Goal: Entertainment & Leisure: Consume media (video, audio)

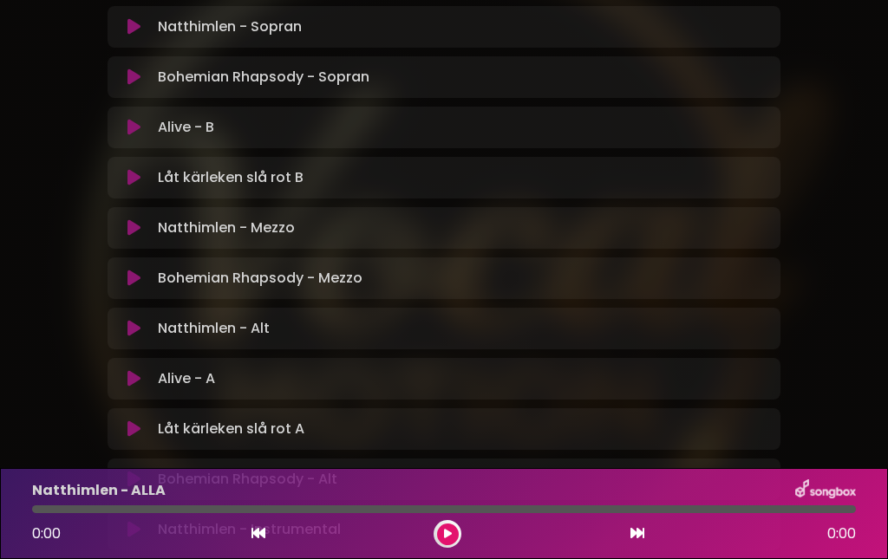
scroll to position [550, 0]
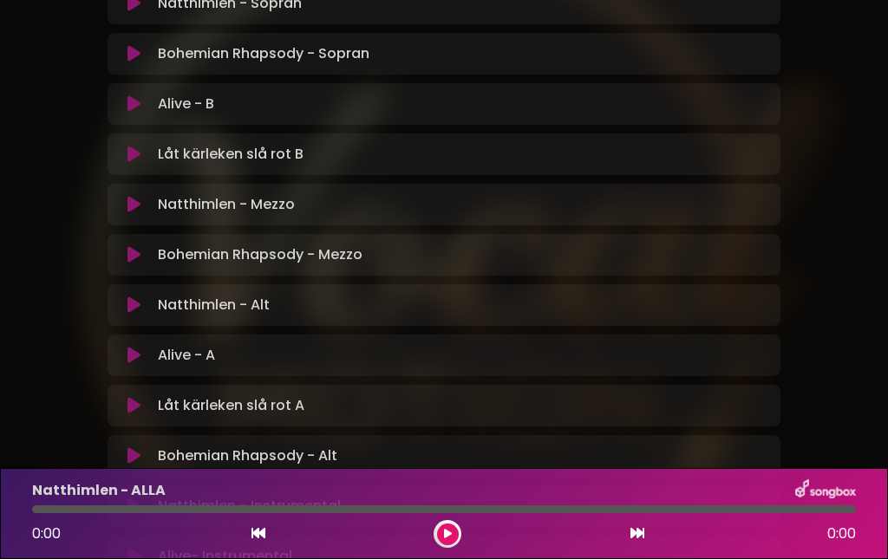
click at [134, 309] on icon at bounding box center [133, 305] width 13 height 17
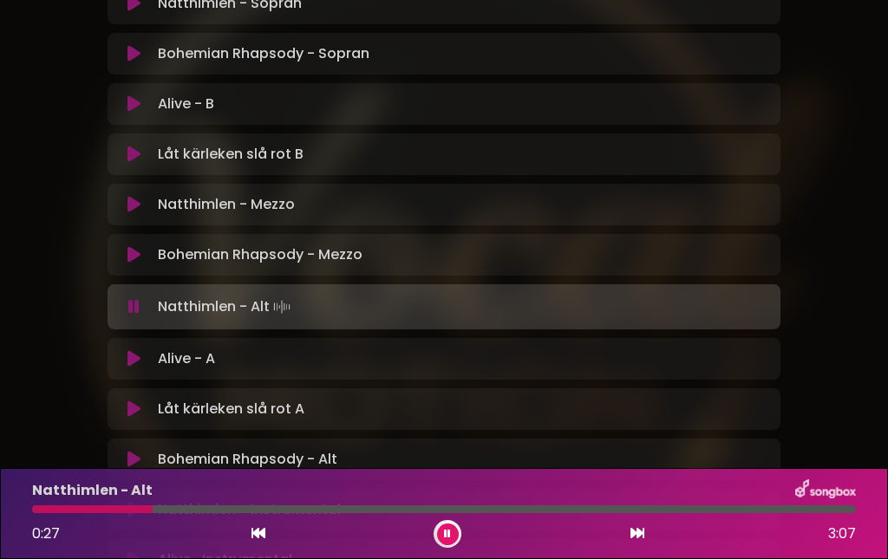
click at [127, 506] on div at bounding box center [92, 510] width 121 height 8
click at [127, 506] on div at bounding box center [89, 510] width 115 height 8
click at [171, 508] on div at bounding box center [111, 510] width 159 height 8
click at [174, 510] on div at bounding box center [115, 510] width 166 height 8
click at [170, 510] on div at bounding box center [105, 510] width 146 height 8
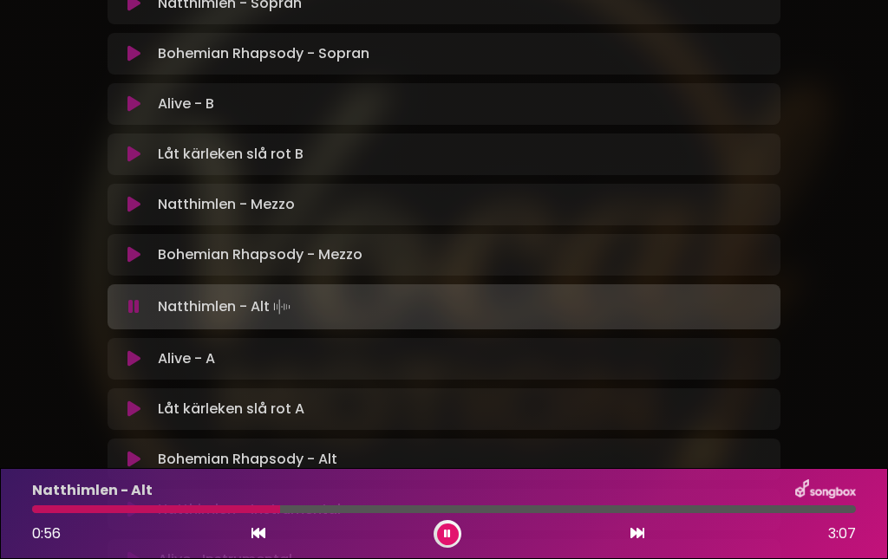
click at [218, 512] on div at bounding box center [156, 510] width 248 height 8
click at [216, 512] on div at bounding box center [127, 510] width 190 height 8
click at [212, 512] on div at bounding box center [126, 510] width 188 height 8
click at [258, 510] on div at bounding box center [151, 510] width 238 height 8
click at [258, 510] on div at bounding box center [150, 510] width 236 height 8
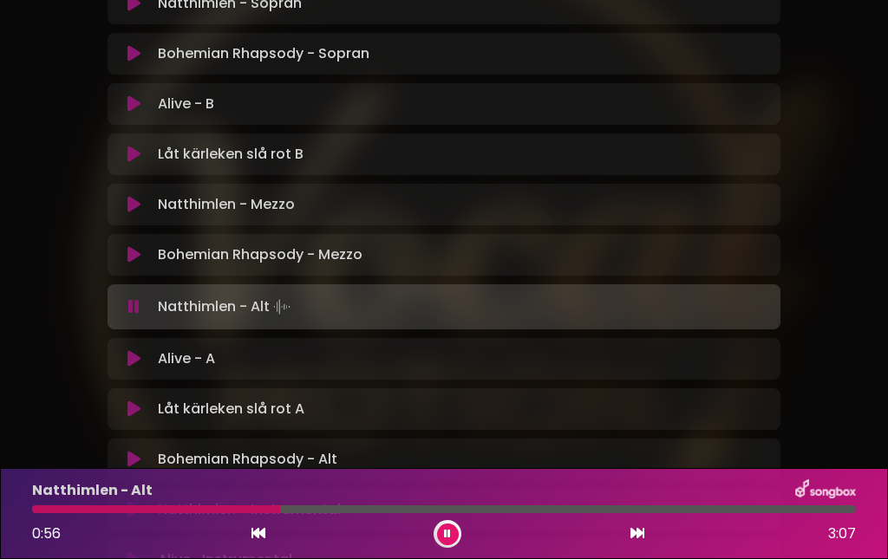
click at [258, 510] on div at bounding box center [156, 510] width 248 height 8
click at [277, 509] on div at bounding box center [164, 510] width 265 height 8
click at [277, 509] on div at bounding box center [161, 510] width 258 height 8
click at [378, 510] on div at bounding box center [216, 510] width 369 height 8
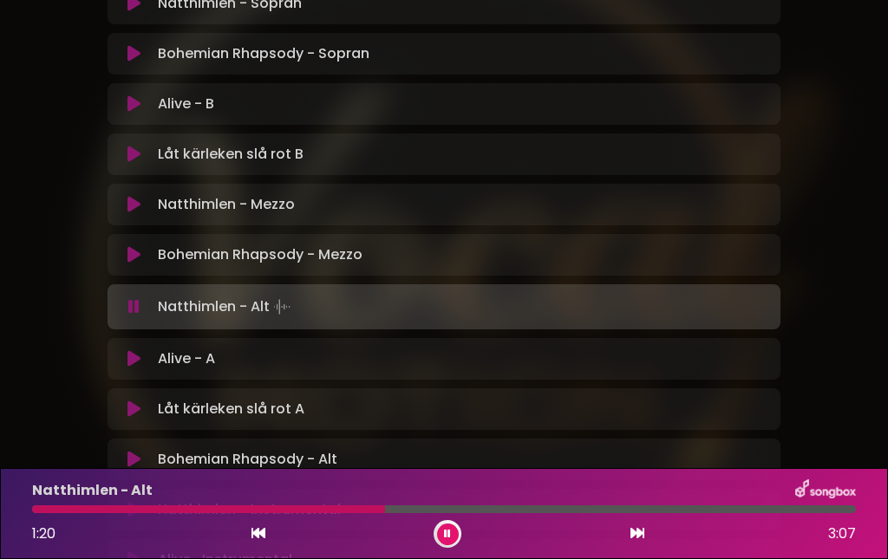
click at [368, 510] on div at bounding box center [208, 510] width 353 height 8
click at [367, 510] on div at bounding box center [208, 510] width 352 height 8
click at [384, 511] on div at bounding box center [208, 510] width 352 height 8
click at [380, 511] on div at bounding box center [215, 510] width 367 height 8
click at [450, 534] on icon at bounding box center [447, 534] width 7 height 10
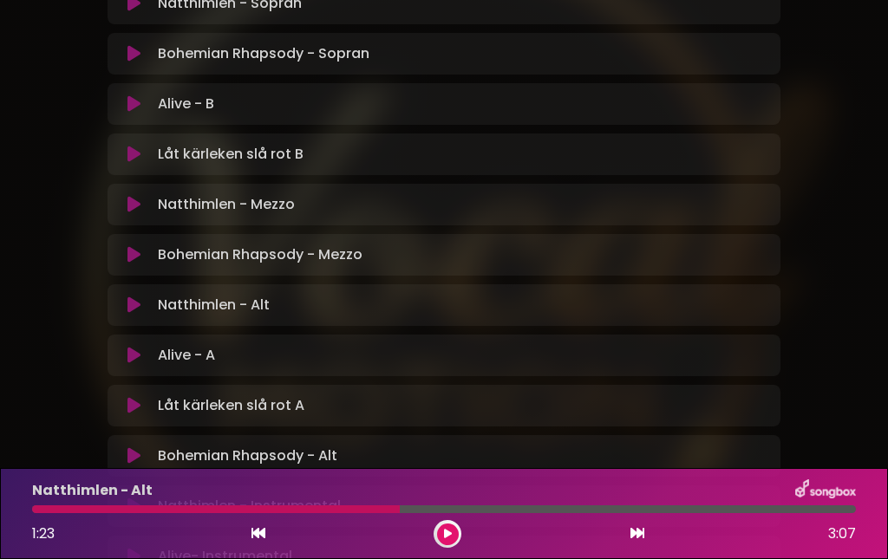
click at [450, 532] on icon at bounding box center [448, 534] width 8 height 10
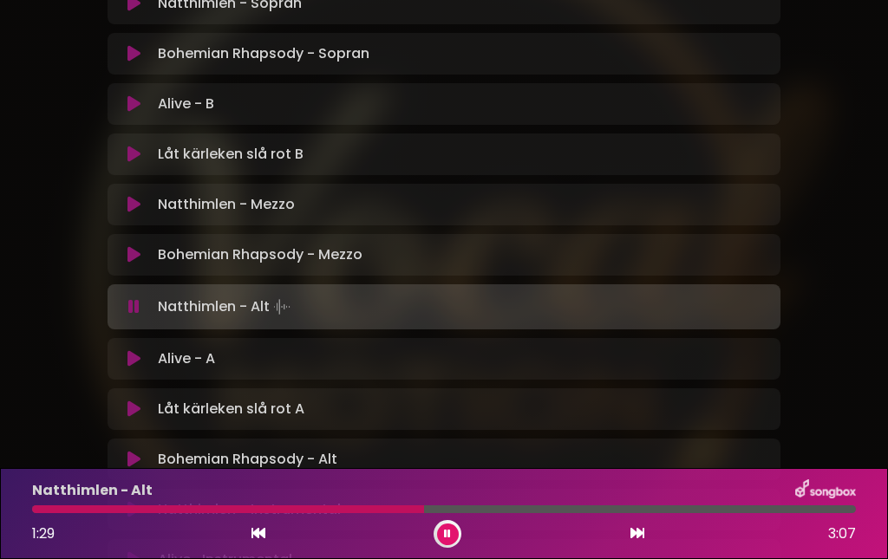
click at [396, 509] on div at bounding box center [228, 510] width 392 height 8
click at [382, 508] on div at bounding box center [223, 510] width 383 height 8
click at [379, 508] on div at bounding box center [212, 510] width 361 height 8
click at [441, 531] on button at bounding box center [448, 535] width 22 height 22
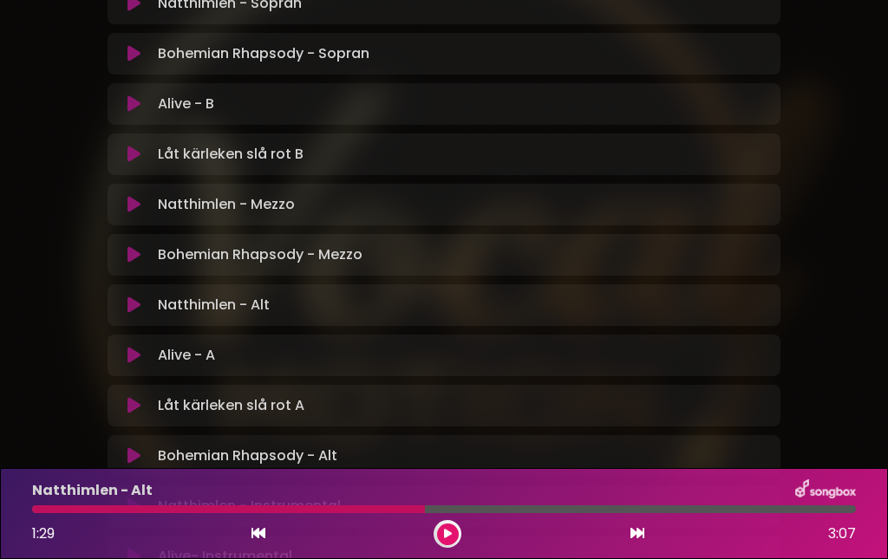
click at [441, 531] on button at bounding box center [448, 535] width 22 height 22
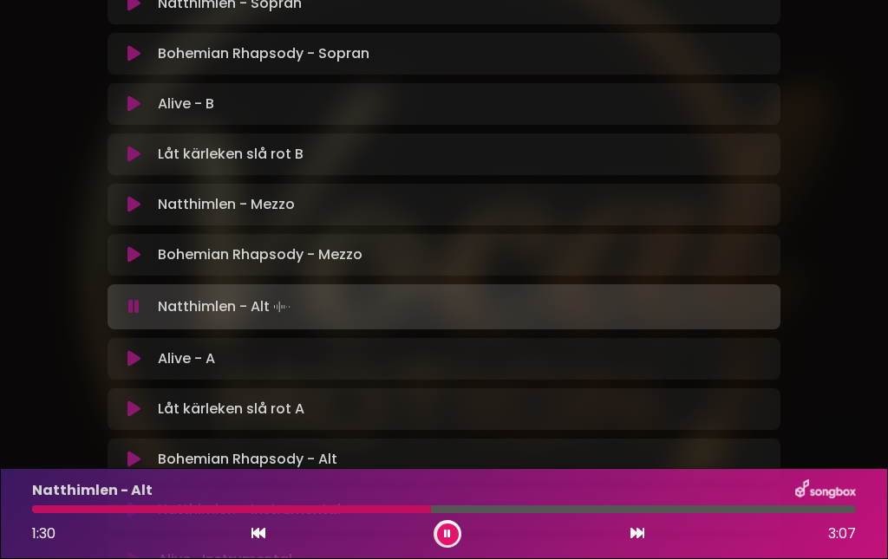
click at [399, 511] on div at bounding box center [231, 510] width 399 height 8
click at [388, 511] on div at bounding box center [222, 510] width 381 height 8
click at [556, 511] on div at bounding box center [307, 510] width 551 height 8
click at [556, 511] on div at bounding box center [314, 510] width 564 height 8
click at [549, 510] on div at bounding box center [315, 510] width 567 height 8
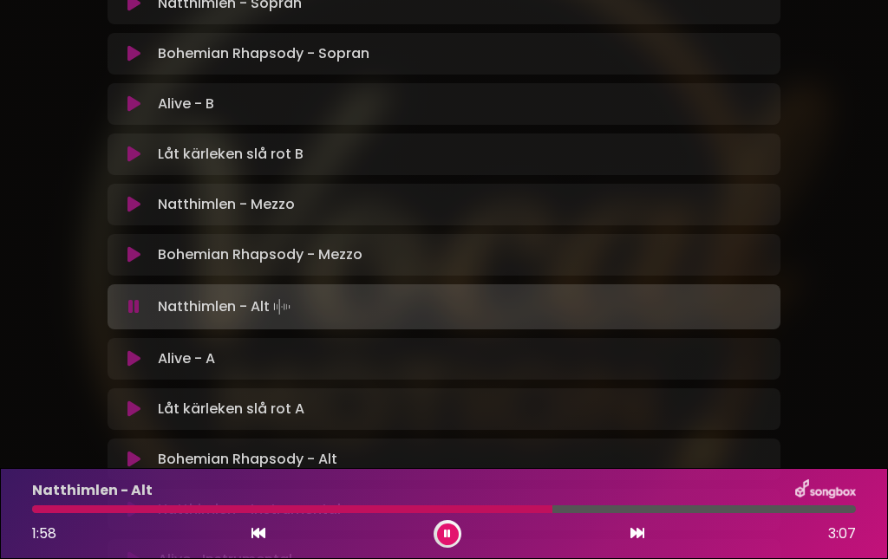
click at [447, 536] on icon at bounding box center [447, 534] width 7 height 10
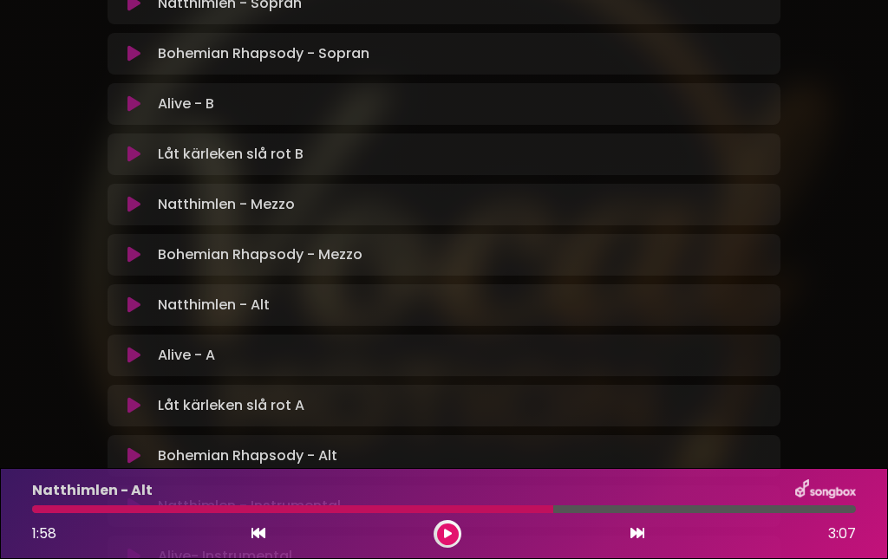
click at [447, 536] on icon at bounding box center [448, 534] width 8 height 10
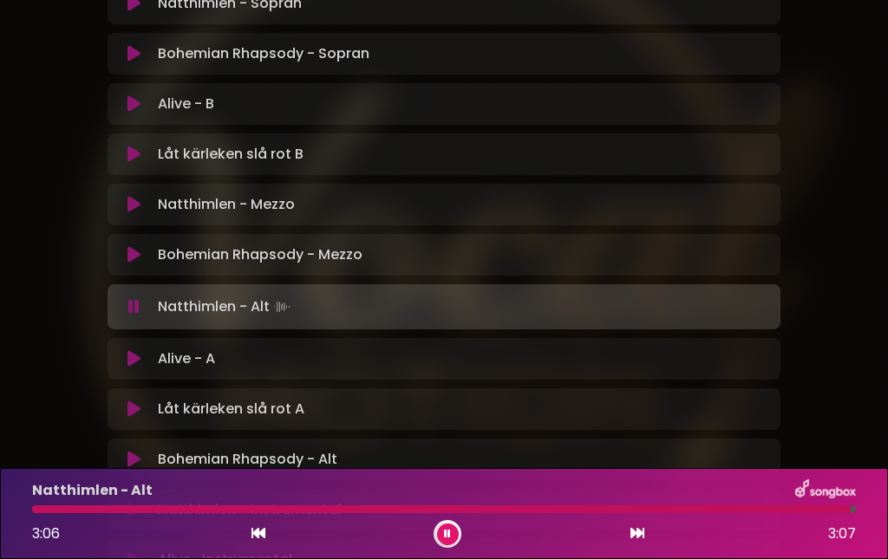
click at [445, 531] on icon at bounding box center [447, 534] width 7 height 10
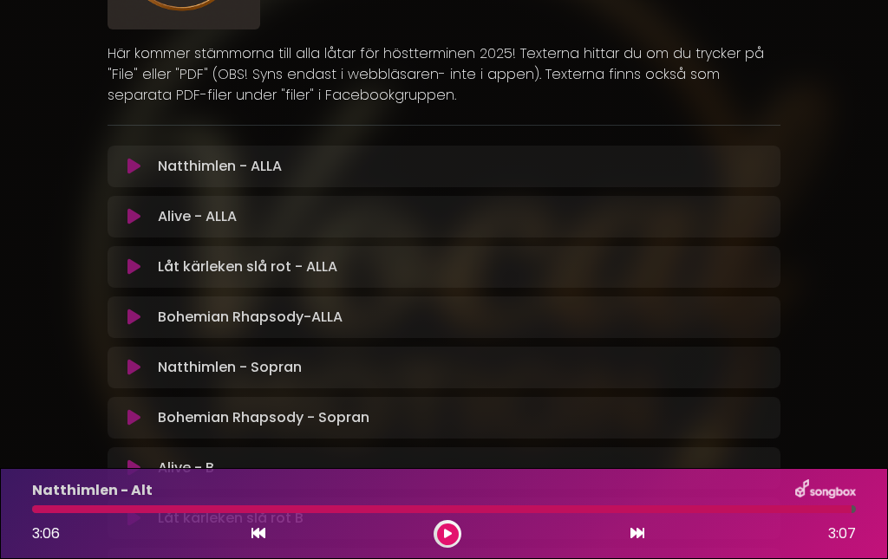
scroll to position [184, 0]
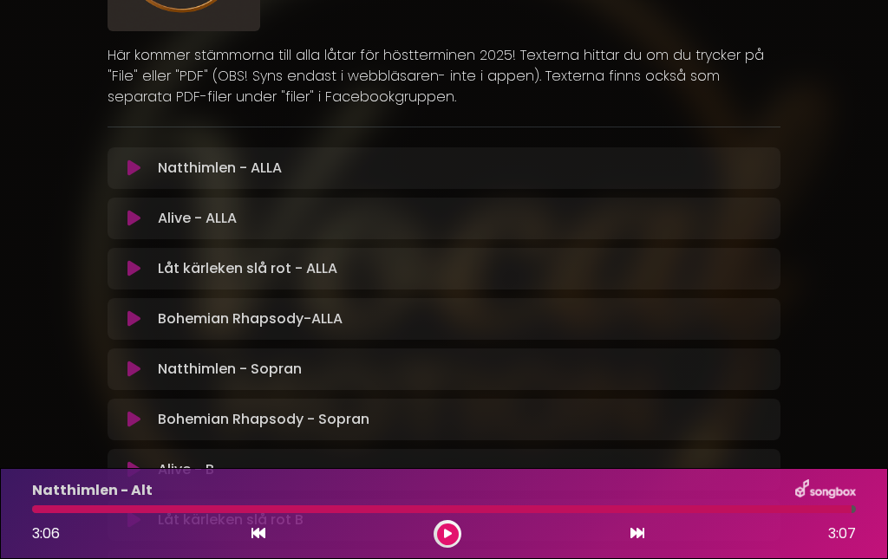
click at [130, 167] on icon at bounding box center [133, 168] width 13 height 17
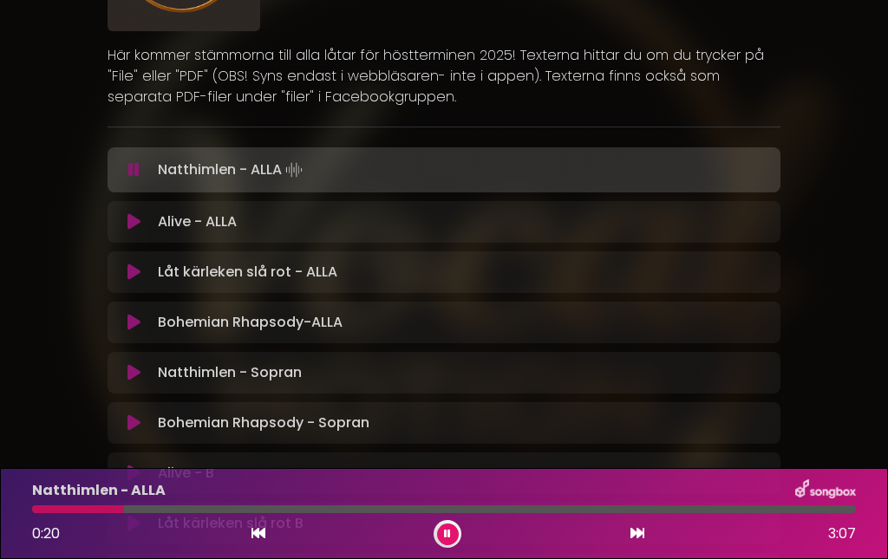
click at [102, 508] on div at bounding box center [78, 510] width 92 height 8
click at [90, 507] on div at bounding box center [71, 510] width 78 height 8
click at [103, 507] on div at bounding box center [84, 510] width 104 height 8
click at [96, 510] on div at bounding box center [74, 510] width 85 height 8
click at [148, 512] on div at bounding box center [105, 510] width 147 height 8
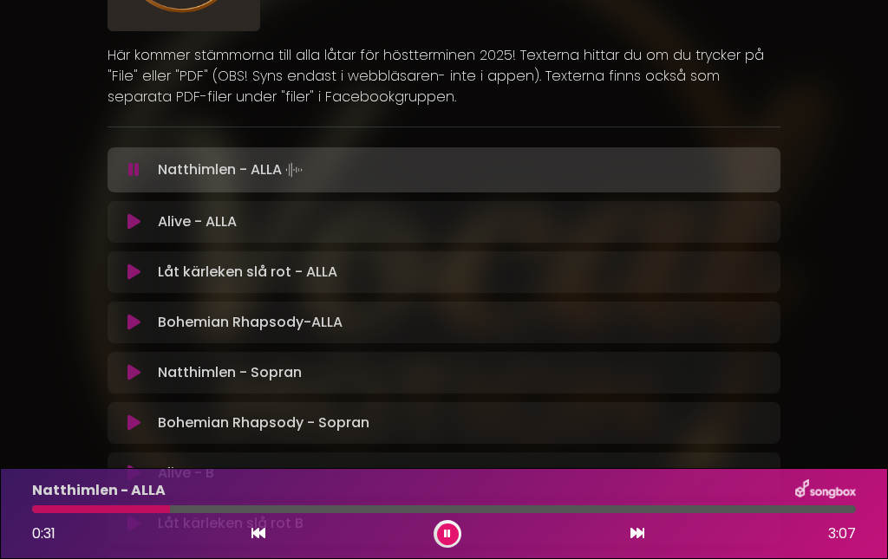
click at [148, 512] on div at bounding box center [101, 510] width 138 height 8
click at [223, 510] on div at bounding box center [144, 510] width 225 height 8
click at [223, 510] on div at bounding box center [136, 510] width 208 height 8
click at [224, 510] on div at bounding box center [138, 510] width 213 height 8
click at [206, 512] on div at bounding box center [130, 510] width 196 height 8
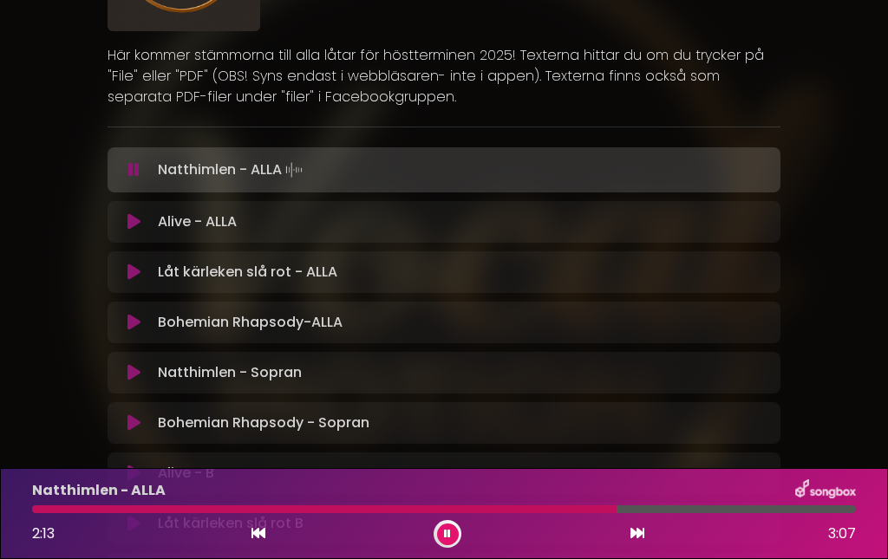
click at [583, 511] on div at bounding box center [324, 510] width 584 height 8
click at [557, 512] on div at bounding box center [313, 510] width 562 height 8
click at [443, 538] on button at bounding box center [448, 535] width 22 height 22
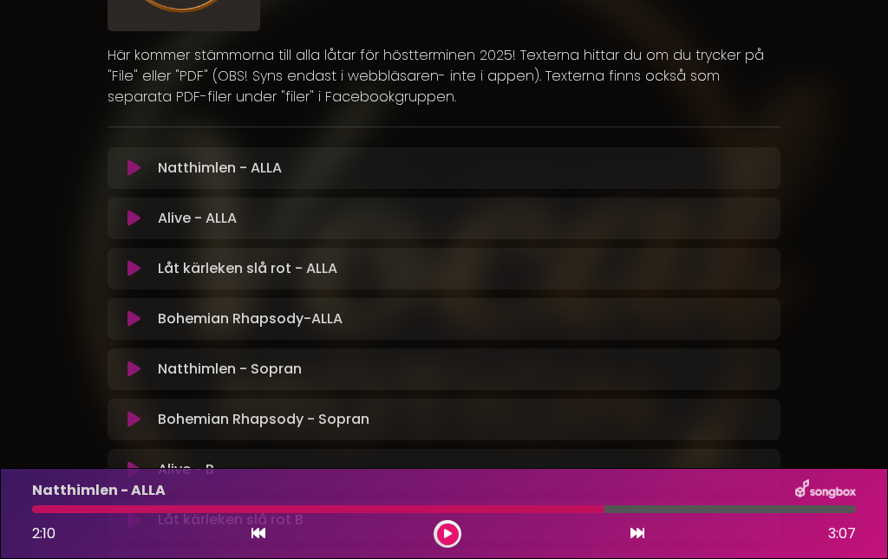
click at [444, 538] on icon at bounding box center [448, 534] width 8 height 10
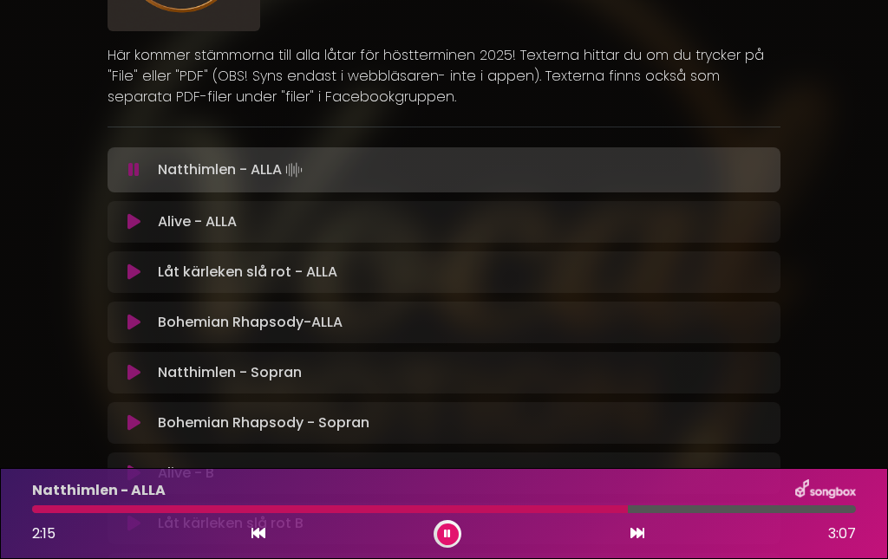
click at [584, 508] on div at bounding box center [330, 510] width 596 height 8
click at [554, 512] on div at bounding box center [314, 510] width 564 height 8
click at [445, 531] on icon at bounding box center [447, 534] width 7 height 10
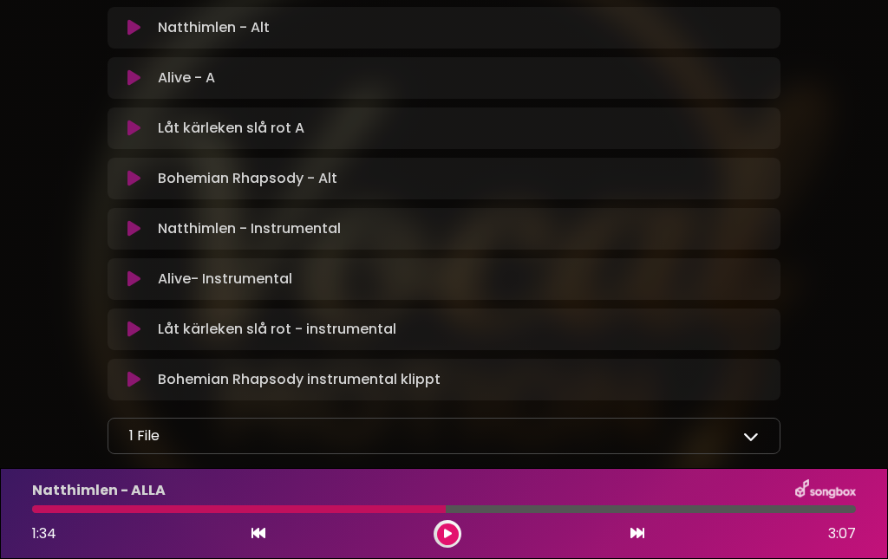
scroll to position [829, 0]
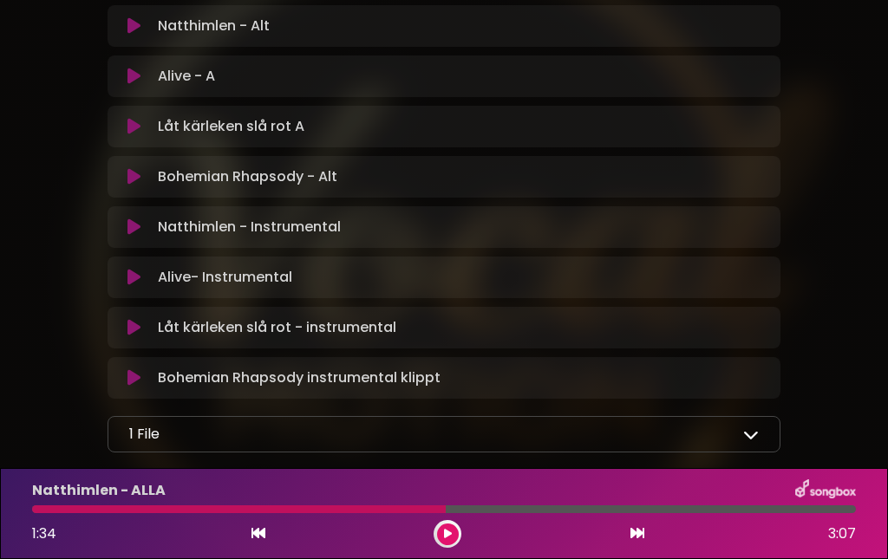
click at [129, 226] on icon at bounding box center [133, 227] width 13 height 17
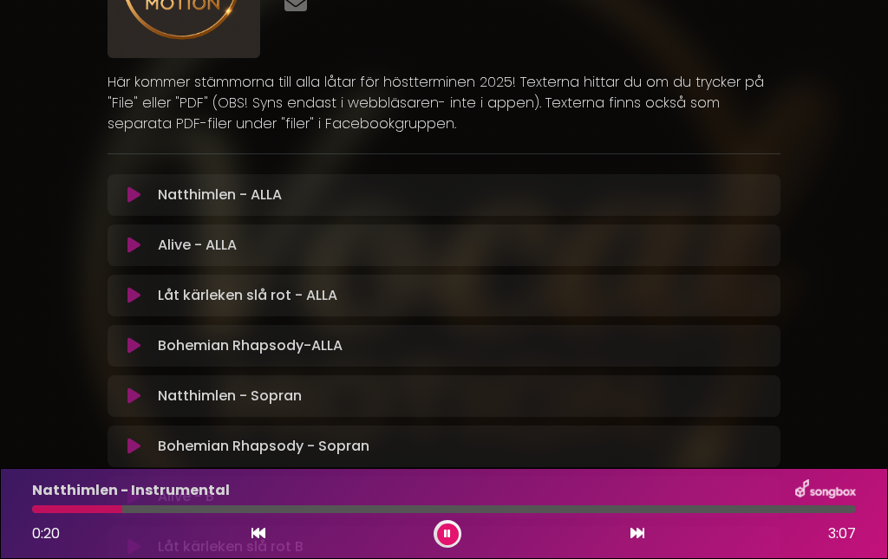
scroll to position [138, 0]
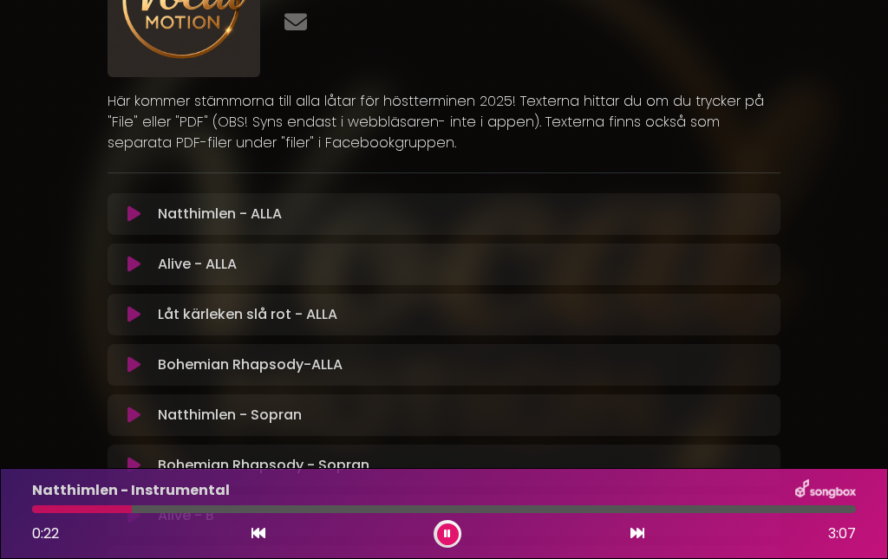
click at [138, 212] on icon at bounding box center [133, 214] width 13 height 17
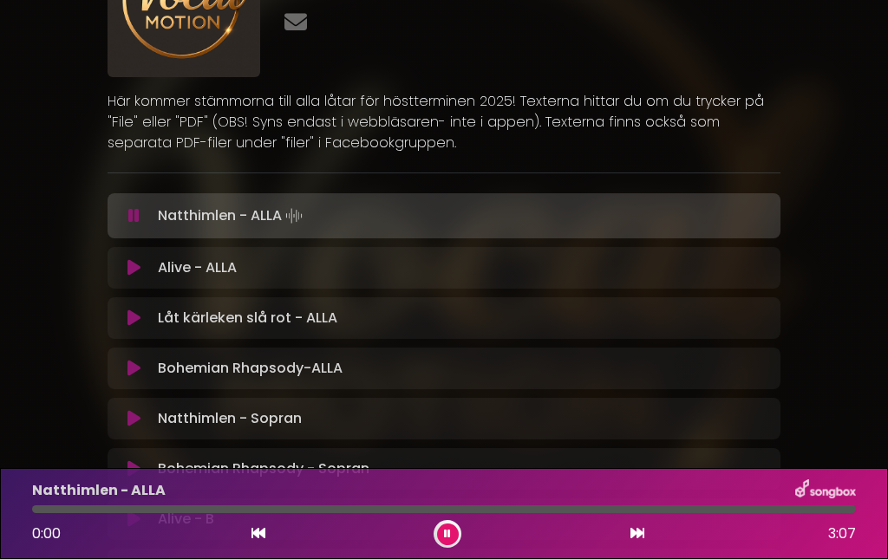
scroll to position [139, 0]
click at [455, 529] on button at bounding box center [448, 535] width 22 height 22
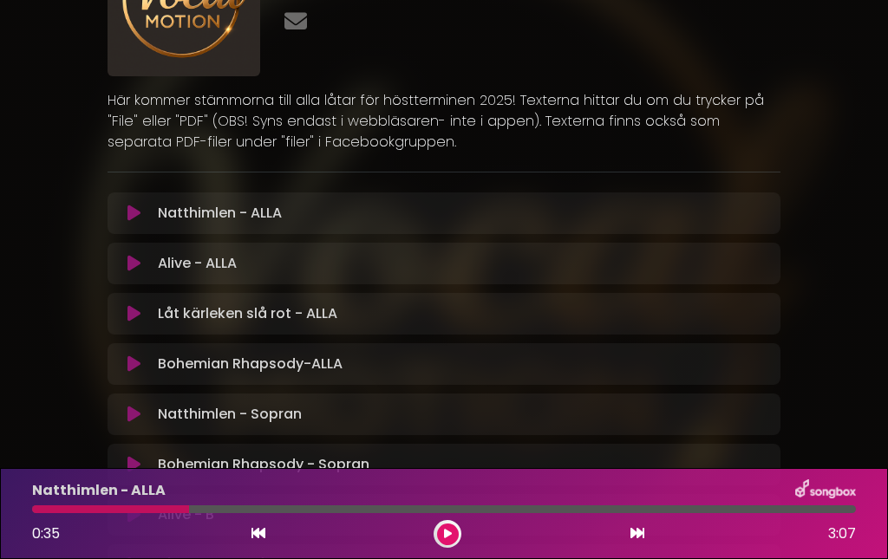
click at [164, 511] on div at bounding box center [110, 510] width 157 height 8
click at [454, 532] on button at bounding box center [448, 535] width 22 height 22
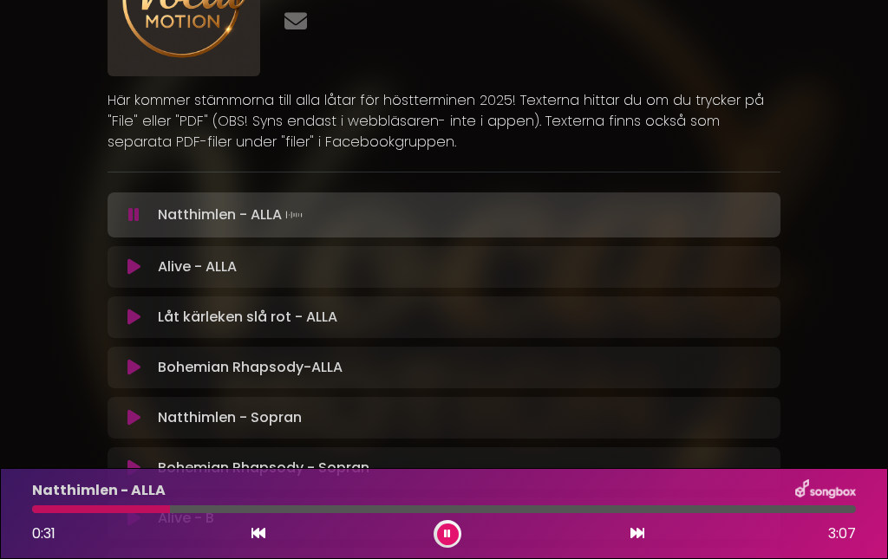
click at [147, 510] on div at bounding box center [101, 510] width 138 height 8
click at [138, 509] on div at bounding box center [92, 510] width 121 height 8
click at [138, 509] on div at bounding box center [97, 510] width 130 height 8
click at [123, 507] on div at bounding box center [89, 510] width 114 height 8
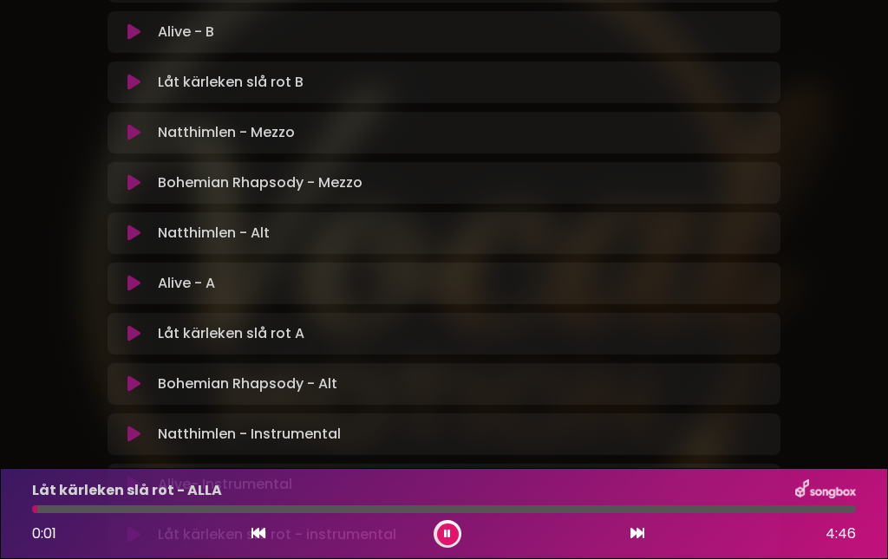
scroll to position [635, 0]
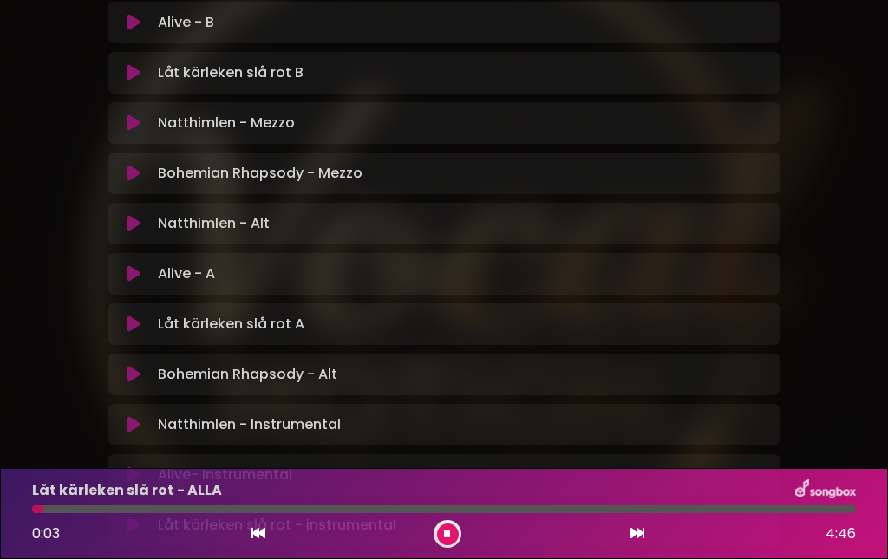
click at [138, 376] on icon at bounding box center [133, 374] width 13 height 17
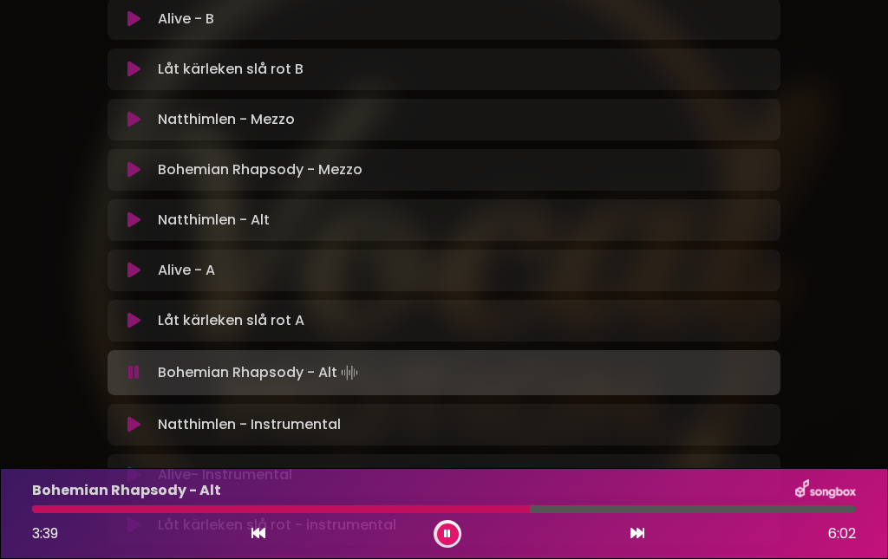
click at [492, 508] on div at bounding box center [281, 510] width 498 height 8
click at [464, 509] on div at bounding box center [262, 510] width 460 height 8
click at [463, 508] on div at bounding box center [269, 510] width 475 height 8
click at [442, 536] on button at bounding box center [448, 535] width 22 height 22
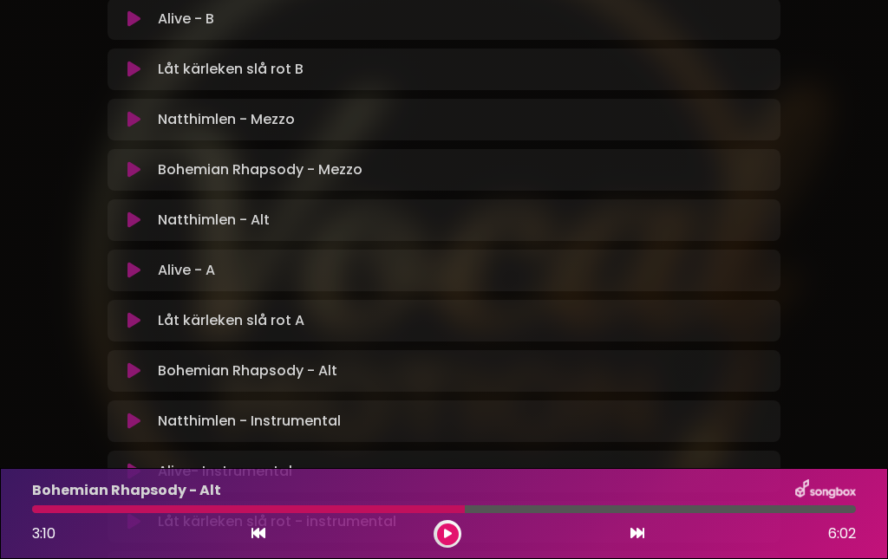
click at [449, 530] on icon at bounding box center [448, 534] width 8 height 10
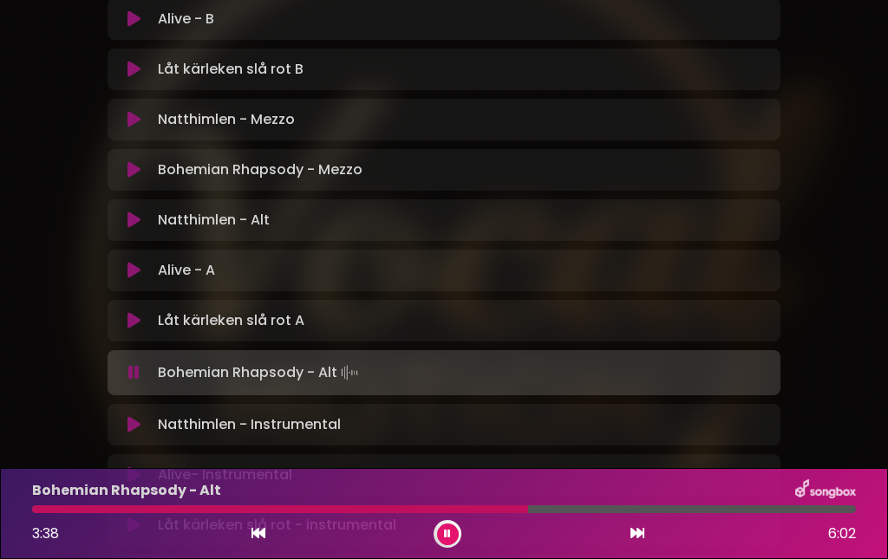
click at [447, 512] on div at bounding box center [280, 510] width 496 height 8
click at [519, 512] on div at bounding box center [314, 510] width 565 height 8
click at [597, 506] on div at bounding box center [356, 510] width 649 height 8
click at [597, 506] on div at bounding box center [352, 510] width 640 height 8
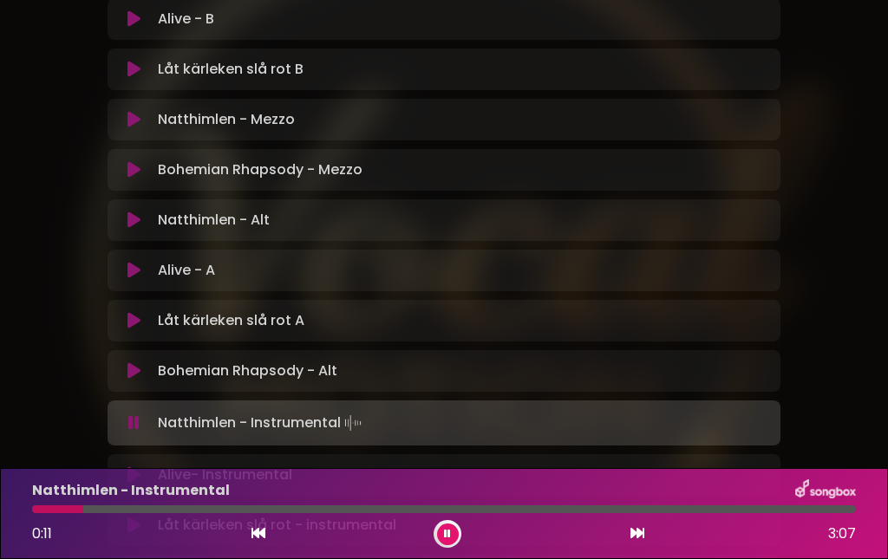
click at [454, 530] on button at bounding box center [448, 535] width 22 height 22
